Goal: Find contact information: Find contact information

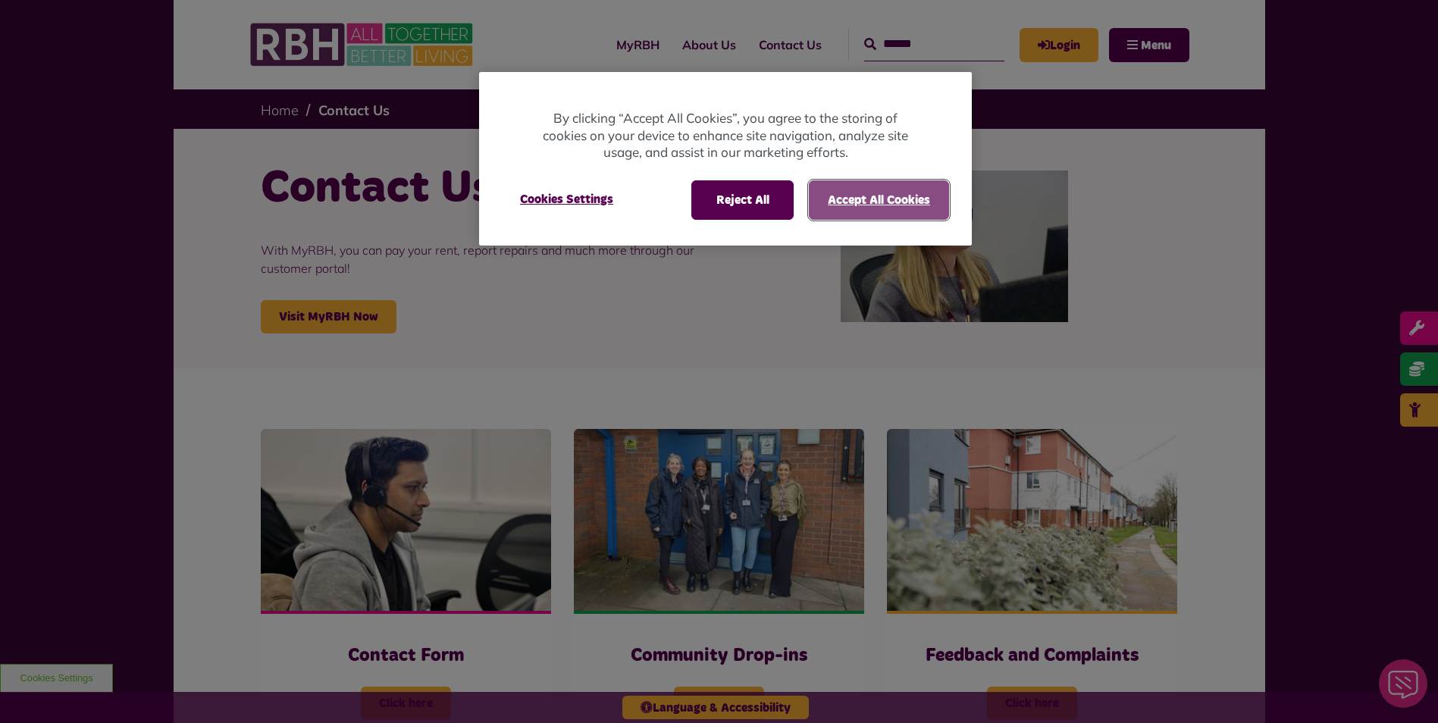
click at [904, 204] on button "Accept All Cookies" at bounding box center [879, 199] width 140 height 39
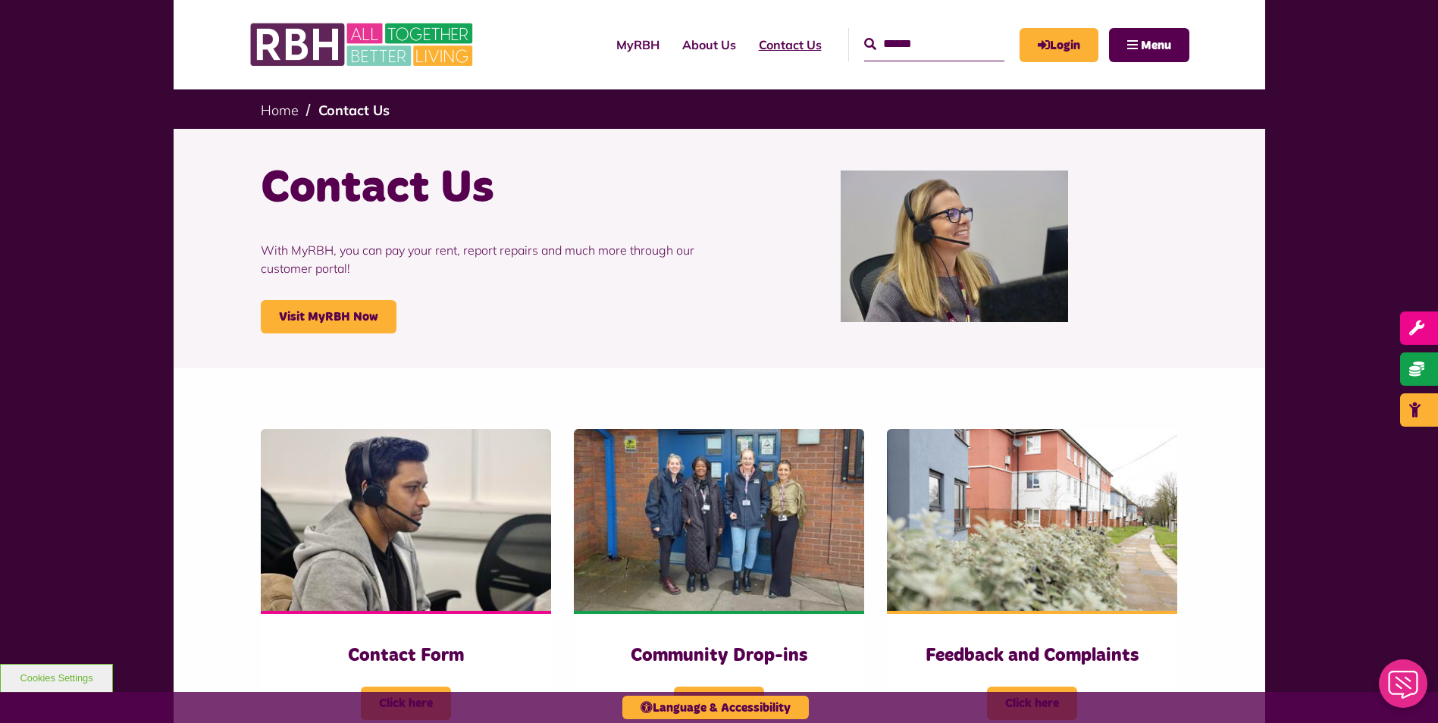
click at [763, 50] on link "Contact Us" at bounding box center [790, 44] width 86 height 41
click at [362, 314] on link "Visit MyRBH Now" at bounding box center [329, 316] width 136 height 33
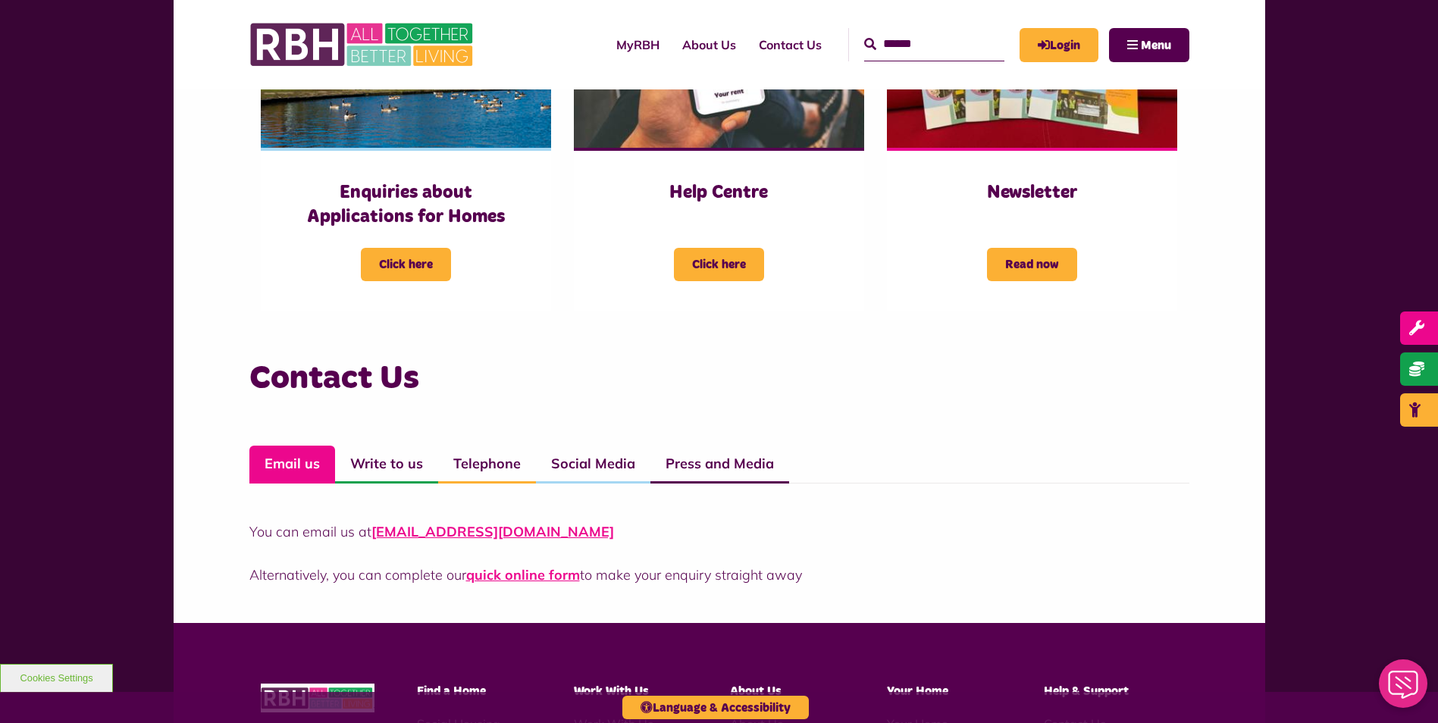
scroll to position [834, 0]
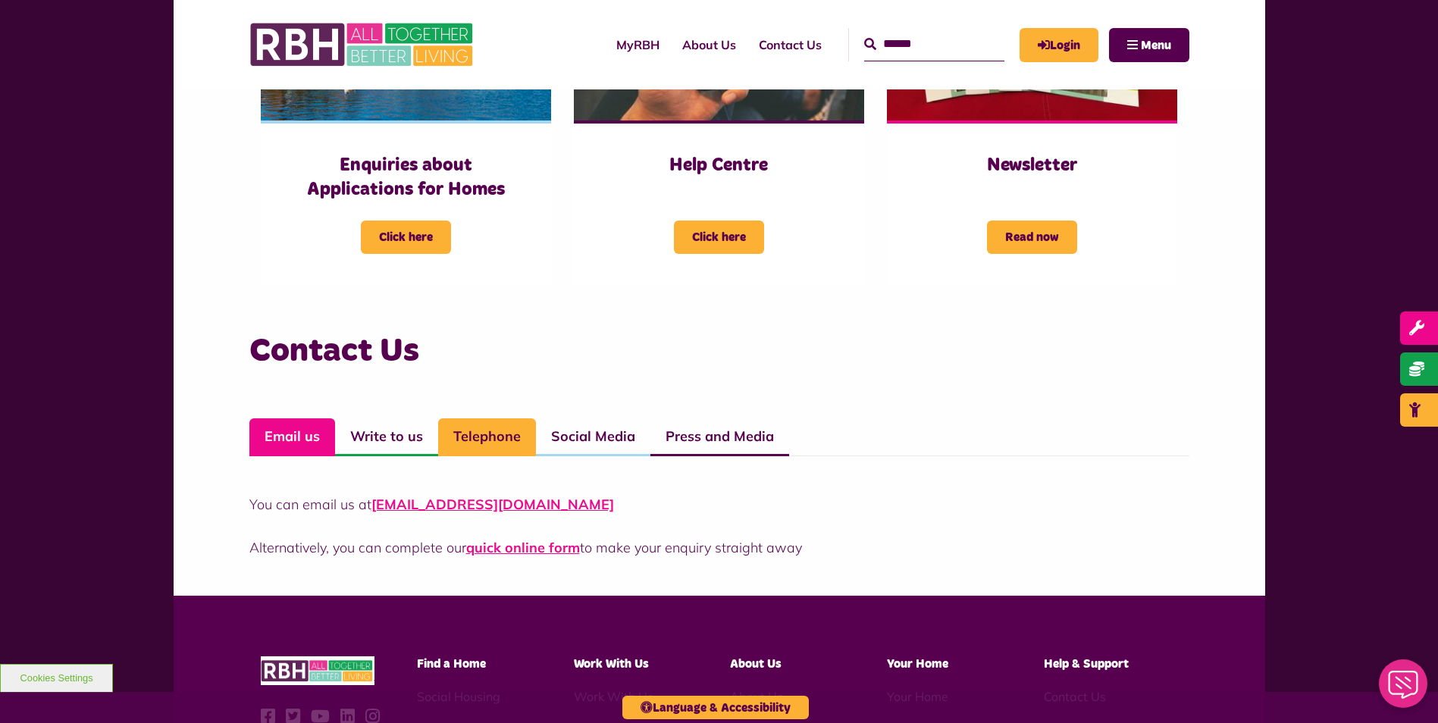
click at [500, 439] on link "Telephone" at bounding box center [487, 437] width 98 height 38
